Goal: Task Accomplishment & Management: Use online tool/utility

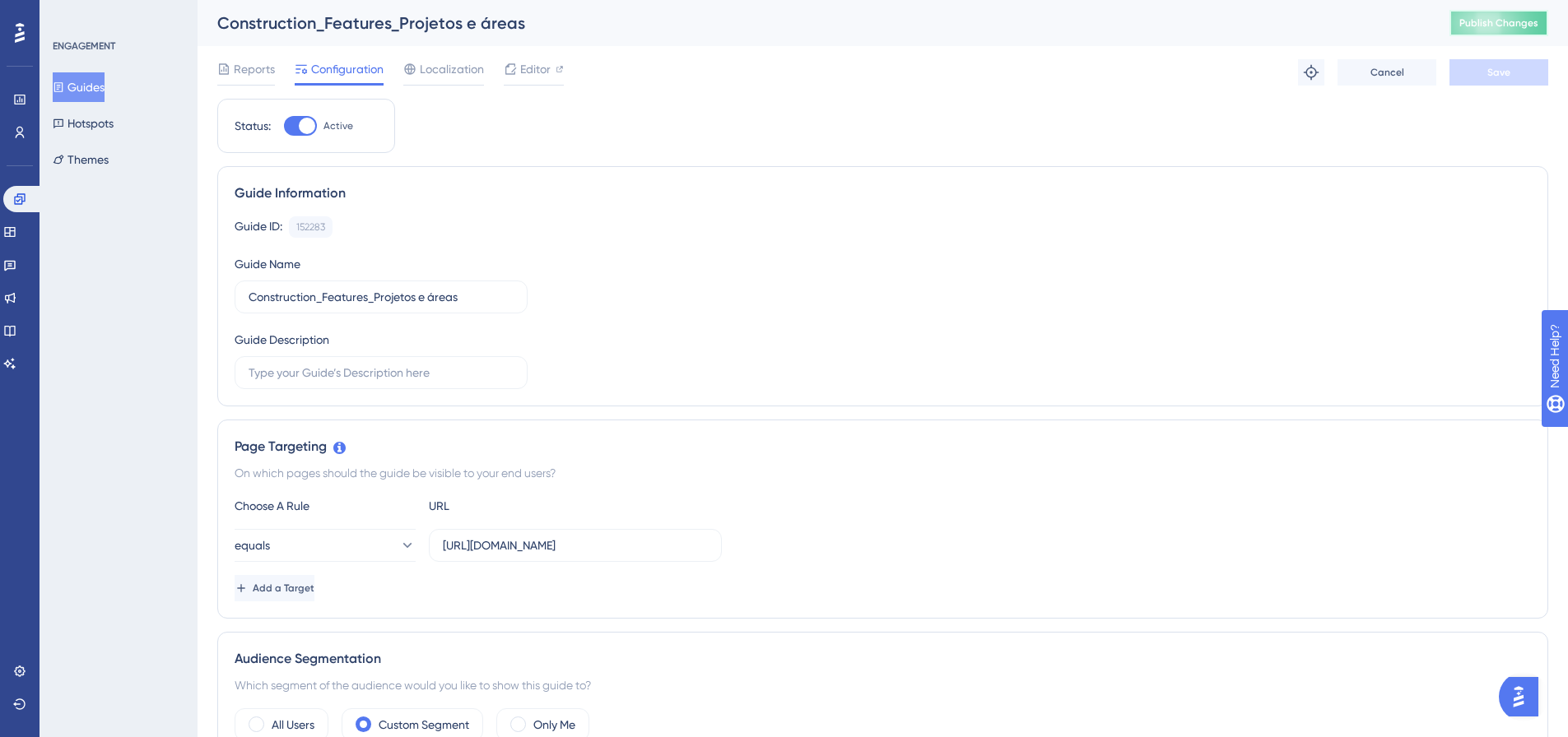
click at [1494, 26] on span "Publish Changes" at bounding box center [1499, 22] width 79 height 13
